Goal: Task Accomplishment & Management: Complete application form

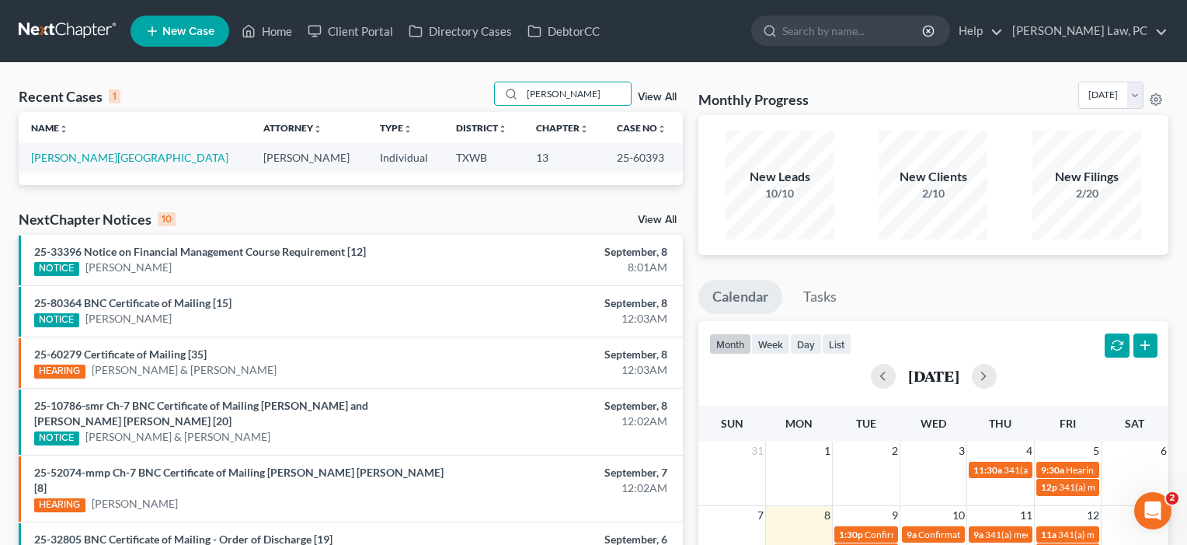
type input "[PERSON_NAME]"
click at [197, 28] on span "New Case" at bounding box center [188, 32] width 52 height 12
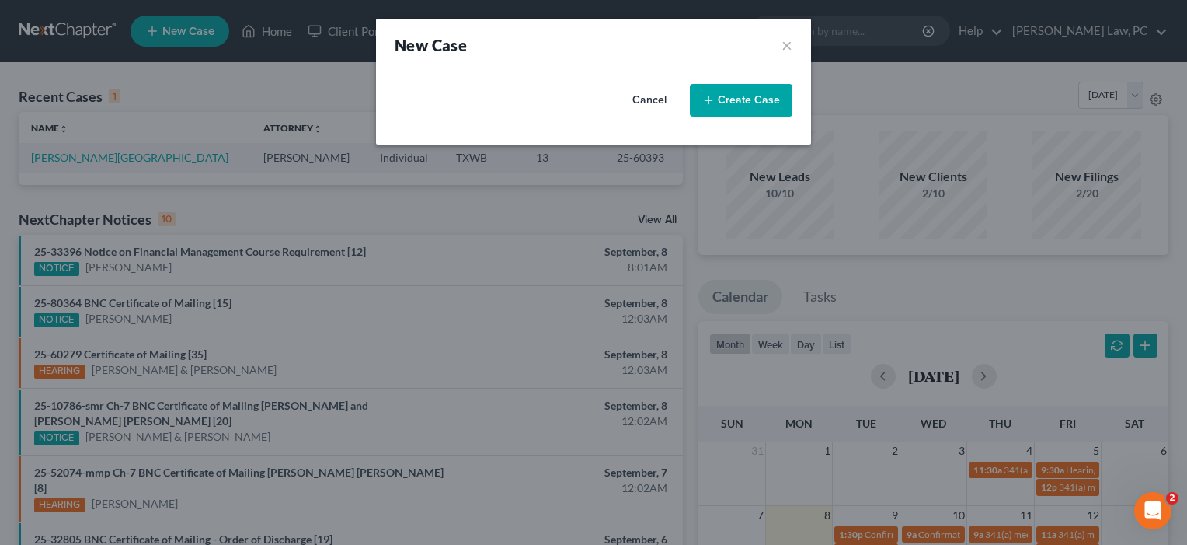
select select "79"
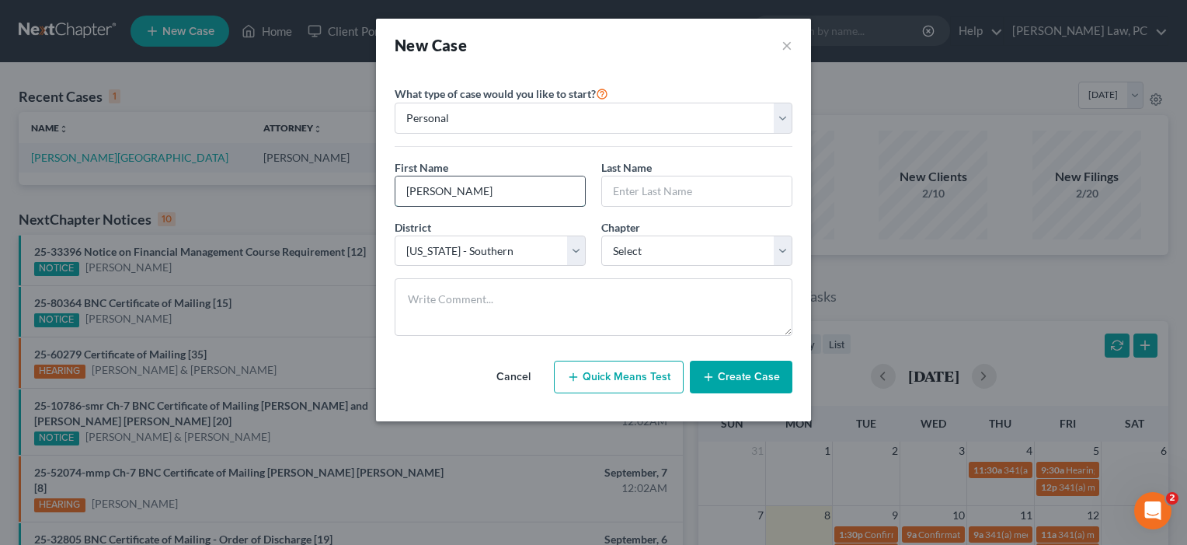
type input "[PERSON_NAME]"
select select "80"
select select "0"
click at [731, 374] on button "Create Case" at bounding box center [741, 376] width 103 height 33
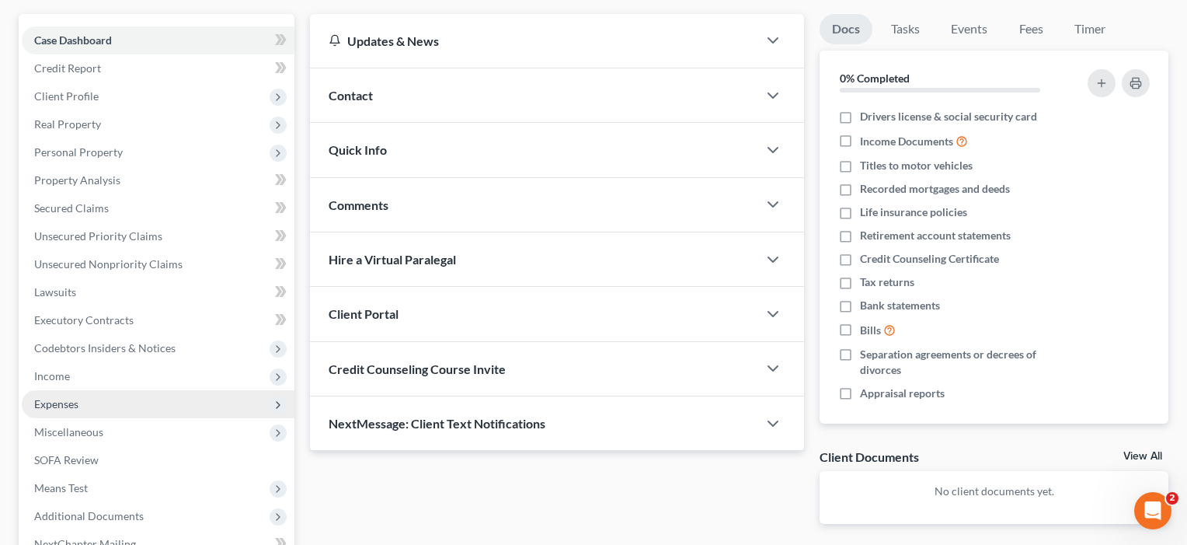
scroll to position [152, 0]
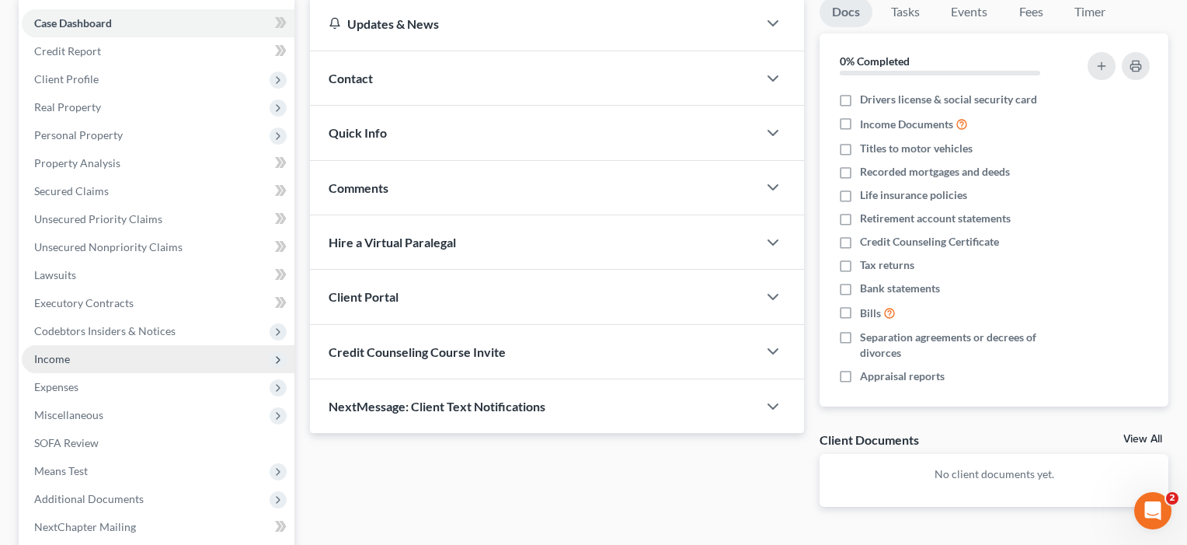
click at [59, 364] on span "Income" at bounding box center [52, 358] width 36 height 13
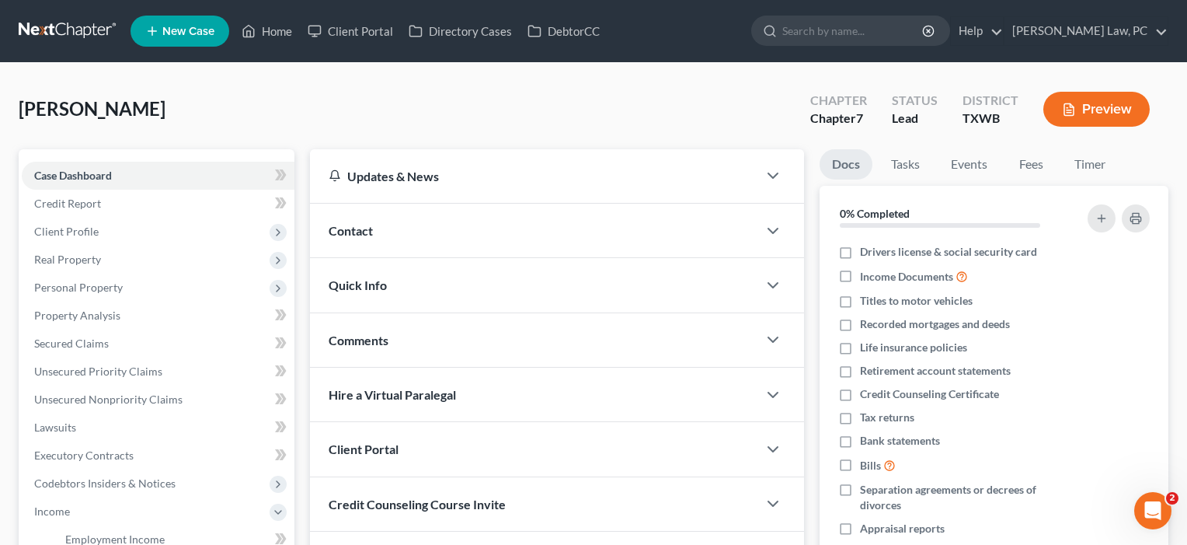
scroll to position [0, 0]
click at [93, 231] on span "Client Profile" at bounding box center [66, 231] width 64 height 13
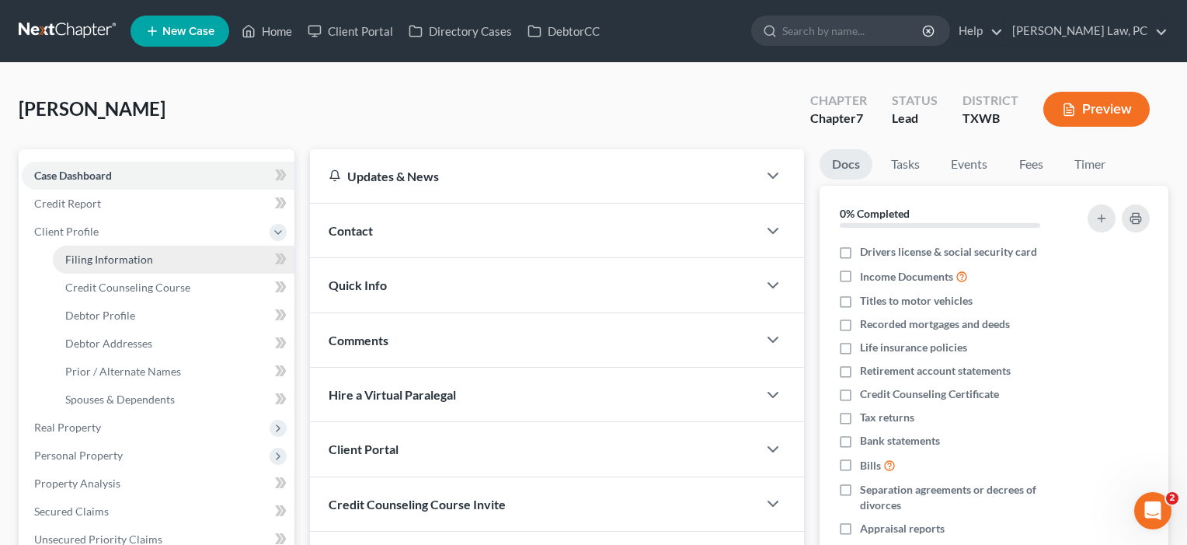
click at [113, 261] on span "Filing Information" at bounding box center [109, 258] width 88 height 13
select select "1"
select select "0"
select select "80"
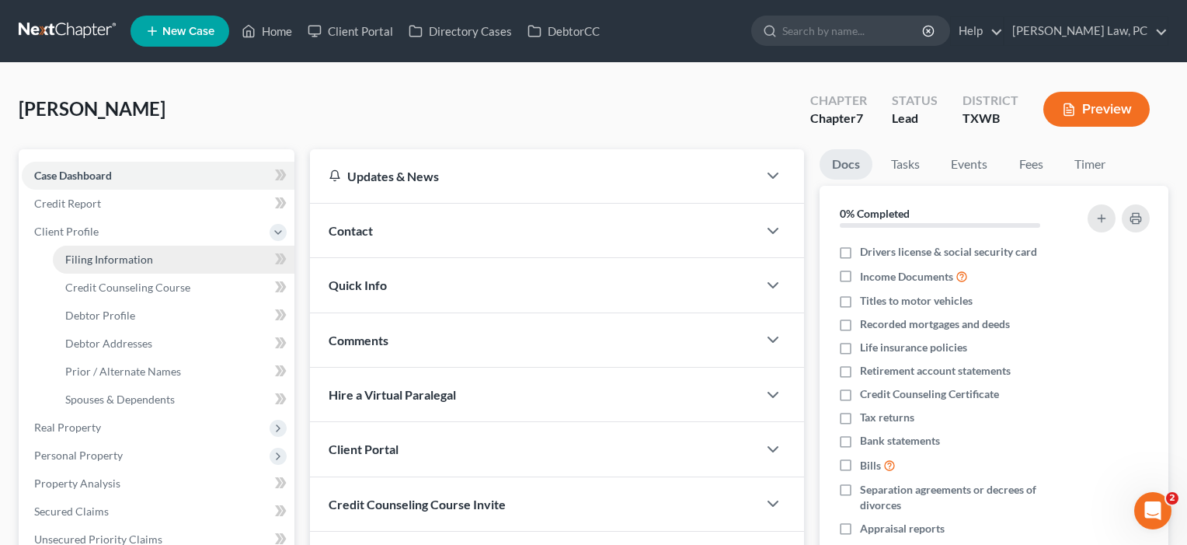
select select "45"
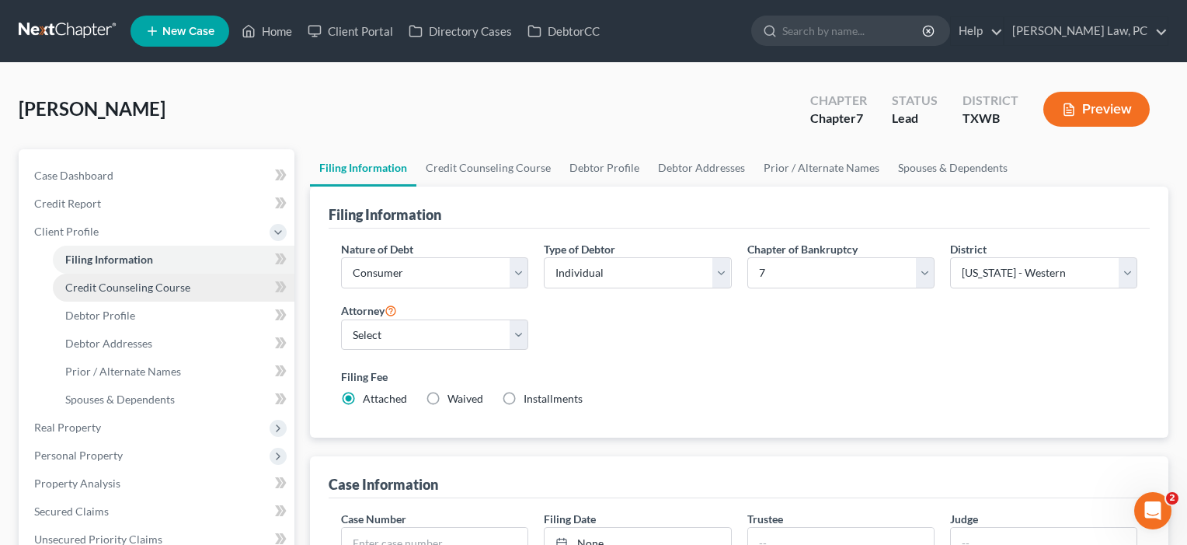
scroll to position [10, 0]
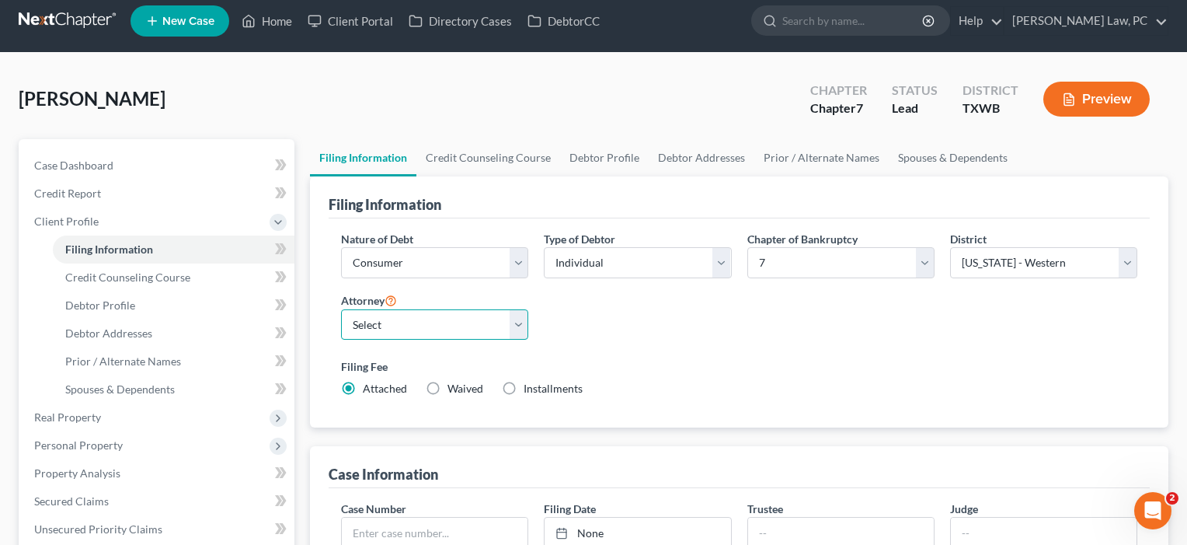
select select "1"
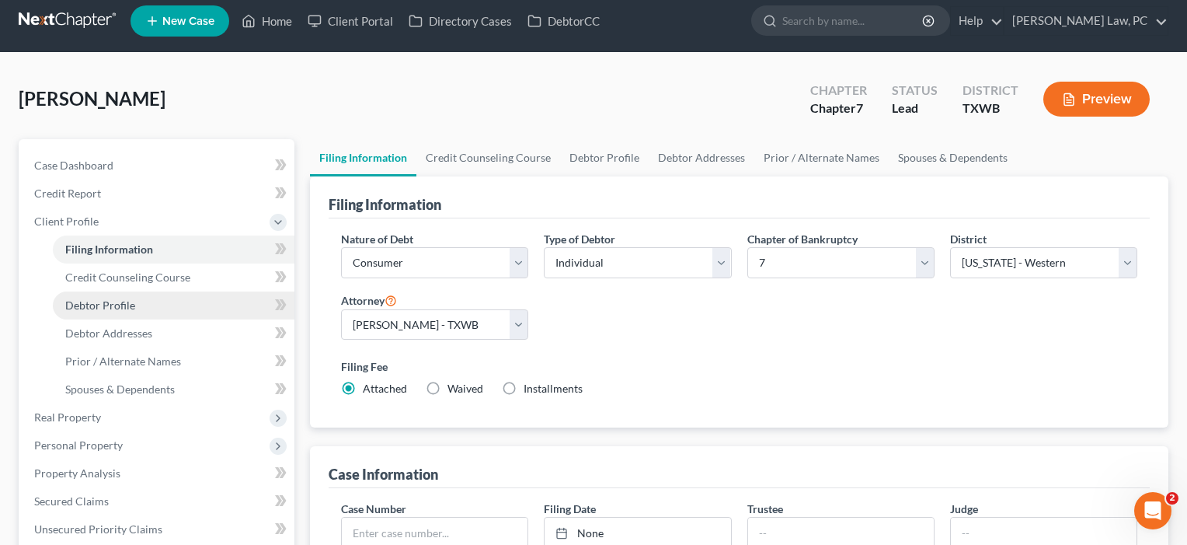
click at [133, 308] on span "Debtor Profile" at bounding box center [100, 304] width 70 height 13
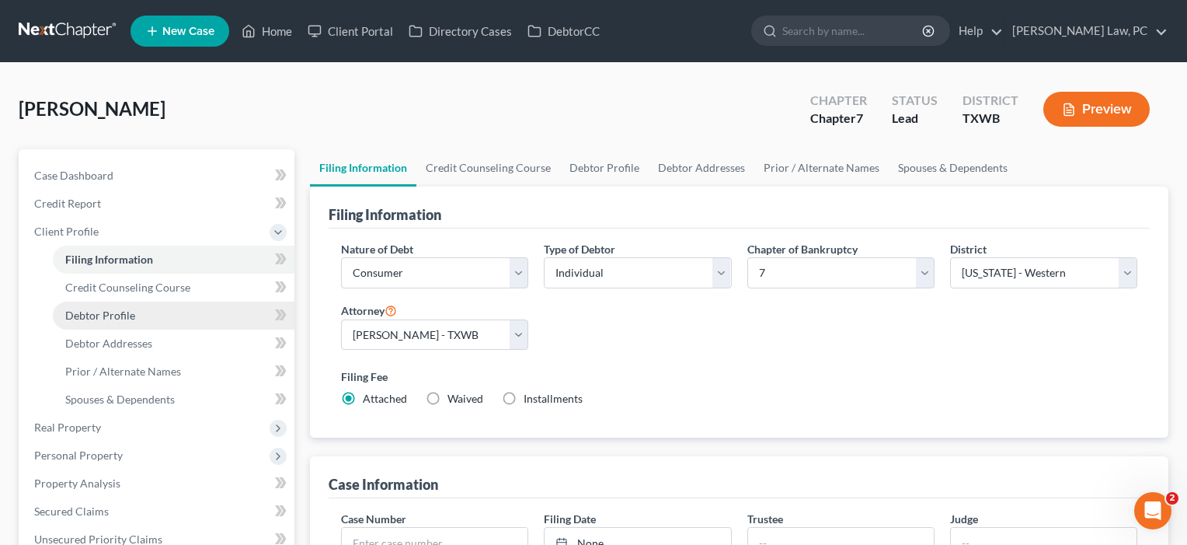
select select "0"
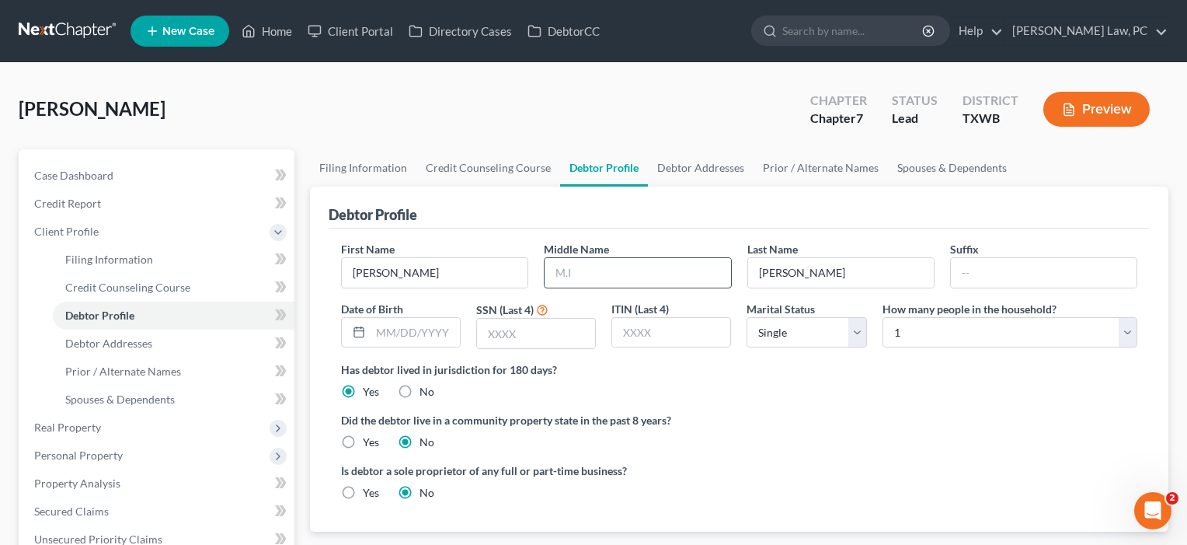
type input "H"
type input "[PERSON_NAME]"
click at [391, 352] on div "First Name [PERSON_NAME] Middle Name [PERSON_NAME] Last Name [PERSON_NAME] Date…" at bounding box center [739, 301] width 812 height 120
click at [363, 444] on label "Yes" at bounding box center [371, 442] width 16 height 16
click at [369, 444] on input "Yes" at bounding box center [374, 439] width 10 height 10
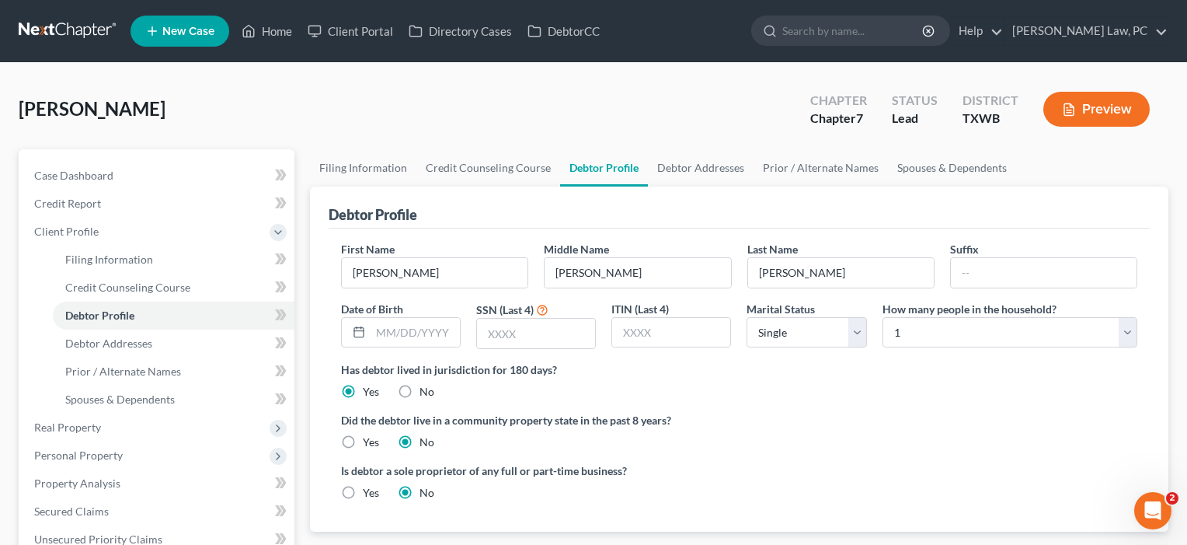
radio input "true"
radio input "false"
type input "[DATE]"
click at [564, 391] on div "Has debtor lived in jurisdiction for 180 days? Yes No Debtor must reside in jur…" at bounding box center [739, 380] width 796 height 38
select select "1"
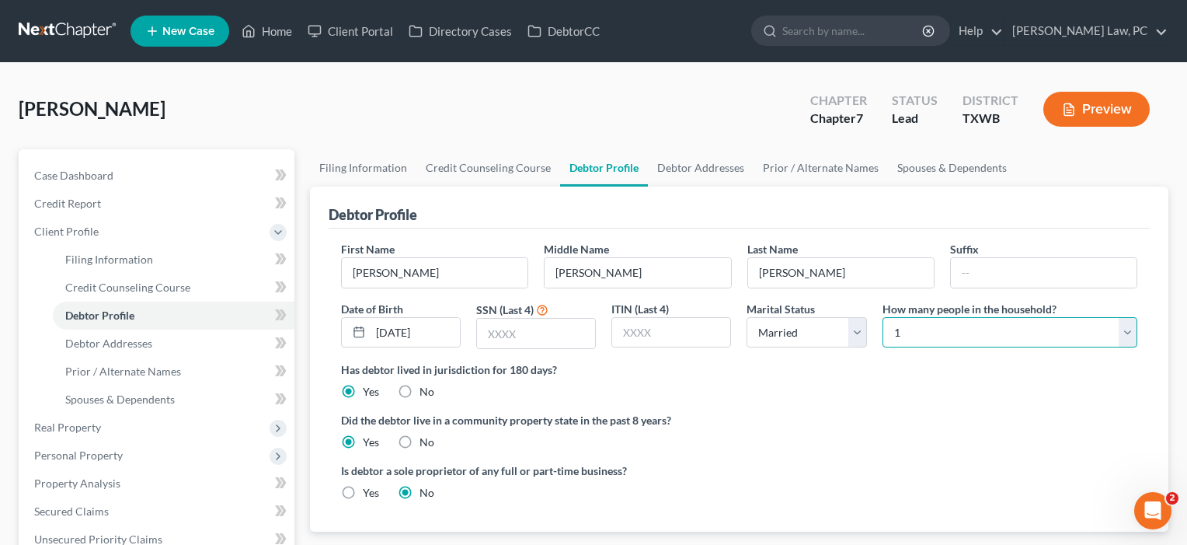
select select "1"
